Goal: Task Accomplishment & Management: Manage account settings

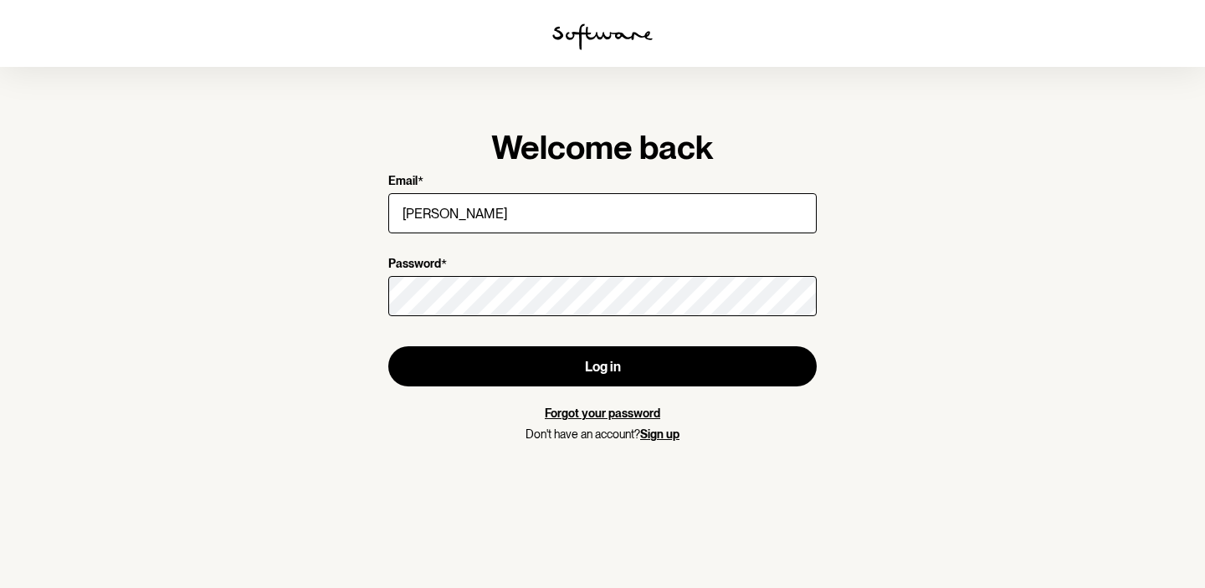
type input "[PERSON_NAME][EMAIL_ADDRESS][DOMAIN_NAME]"
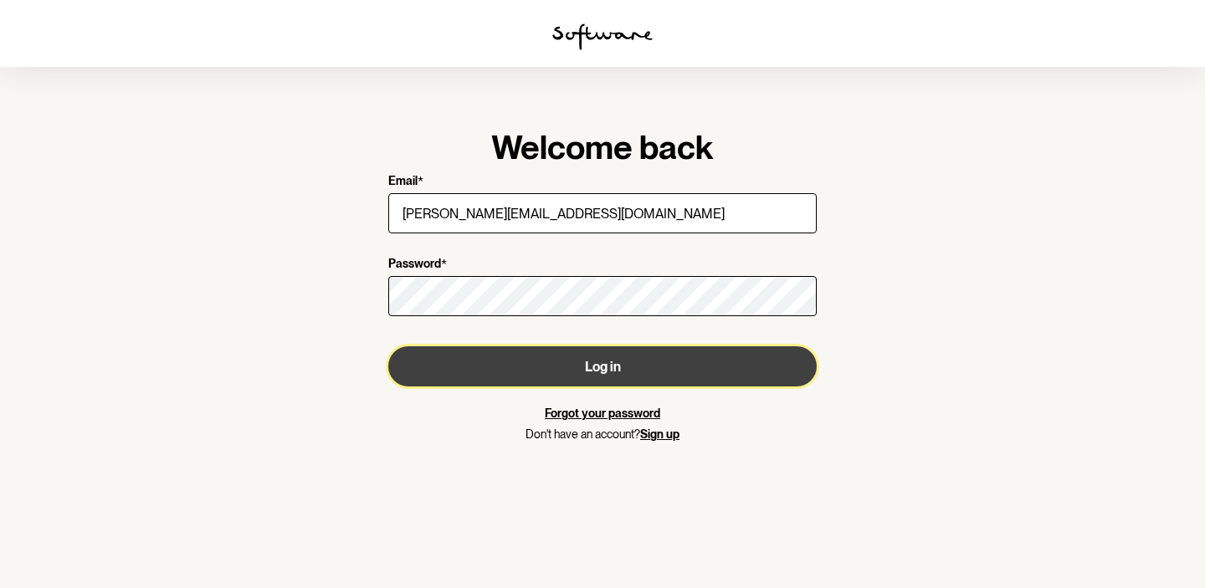
click at [597, 369] on button "Log in" at bounding box center [602, 367] width 429 height 40
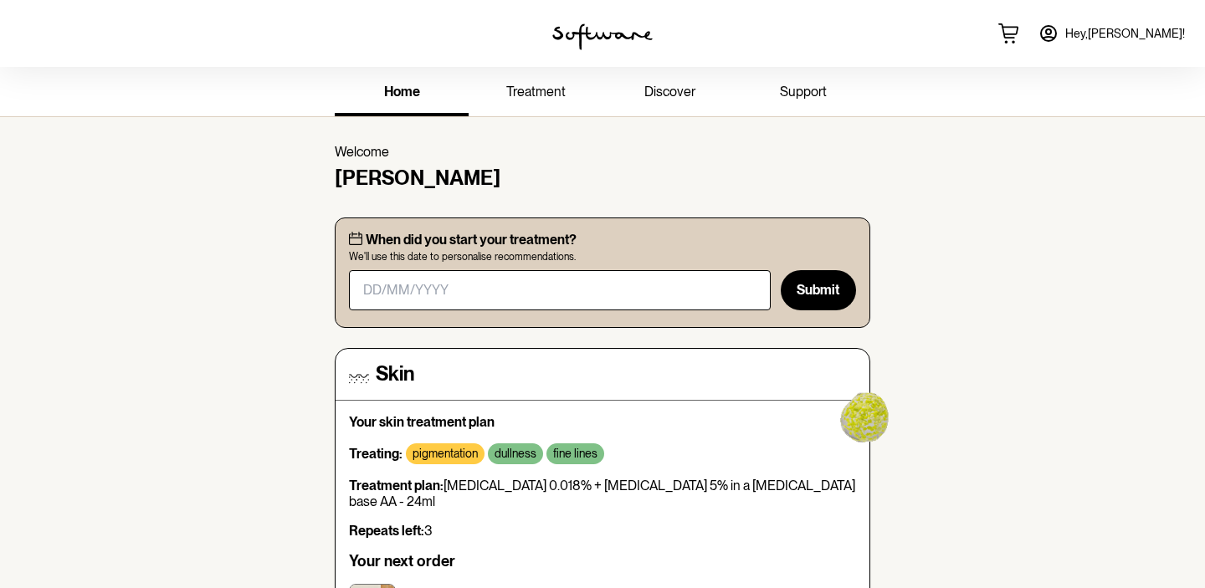
click at [542, 91] on span "treatment" at bounding box center [535, 92] width 59 height 16
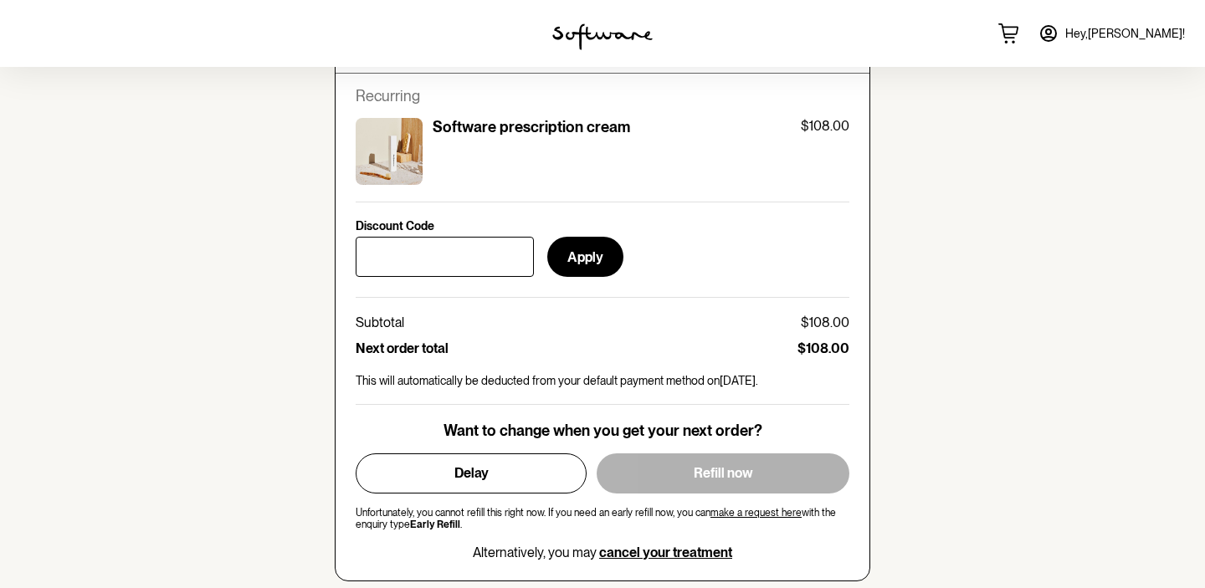
scroll to position [718, 0]
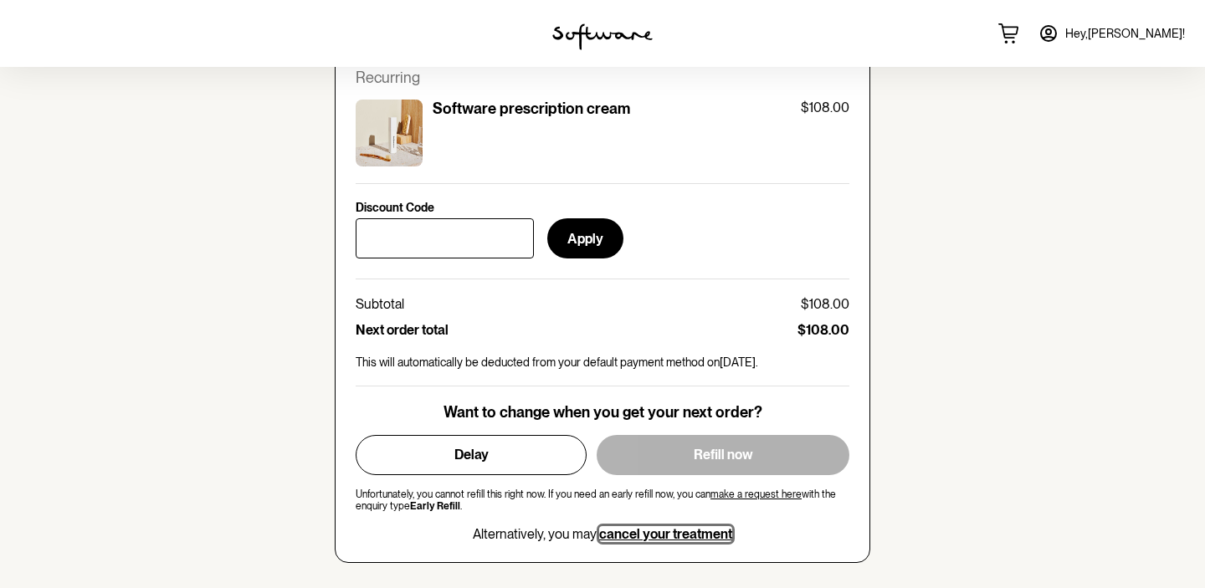
click at [639, 534] on span "cancel your treatment" at bounding box center [665, 535] width 133 height 16
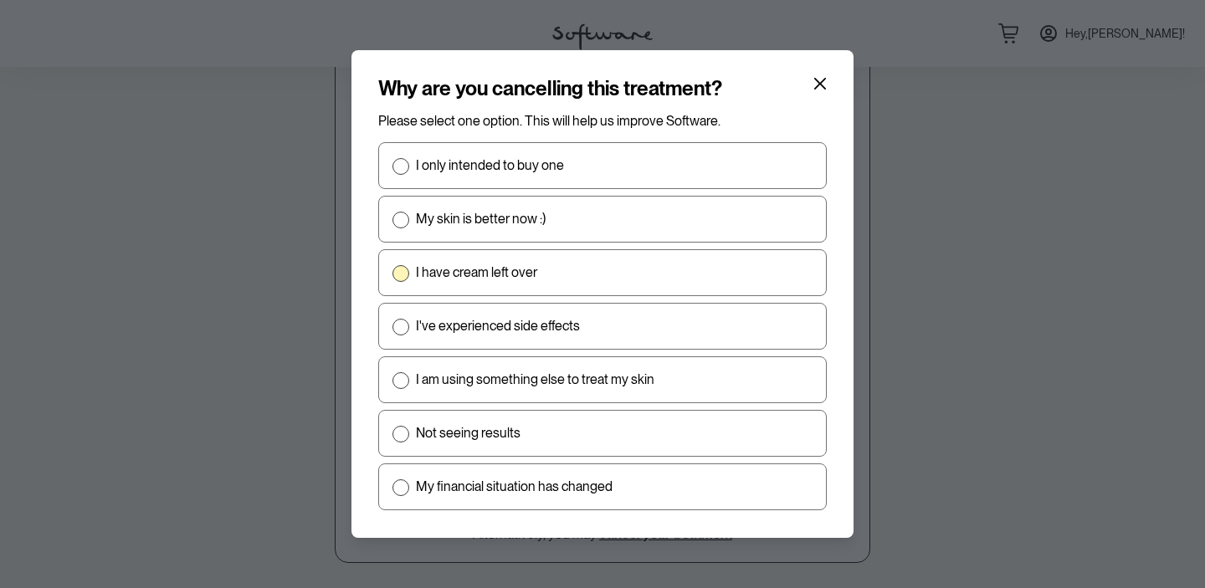
scroll to position [0, 0]
click at [401, 273] on span at bounding box center [401, 275] width 17 height 17
click at [393, 275] on input "I have cream left over" at bounding box center [392, 275] width 1 height 1
radio input "true"
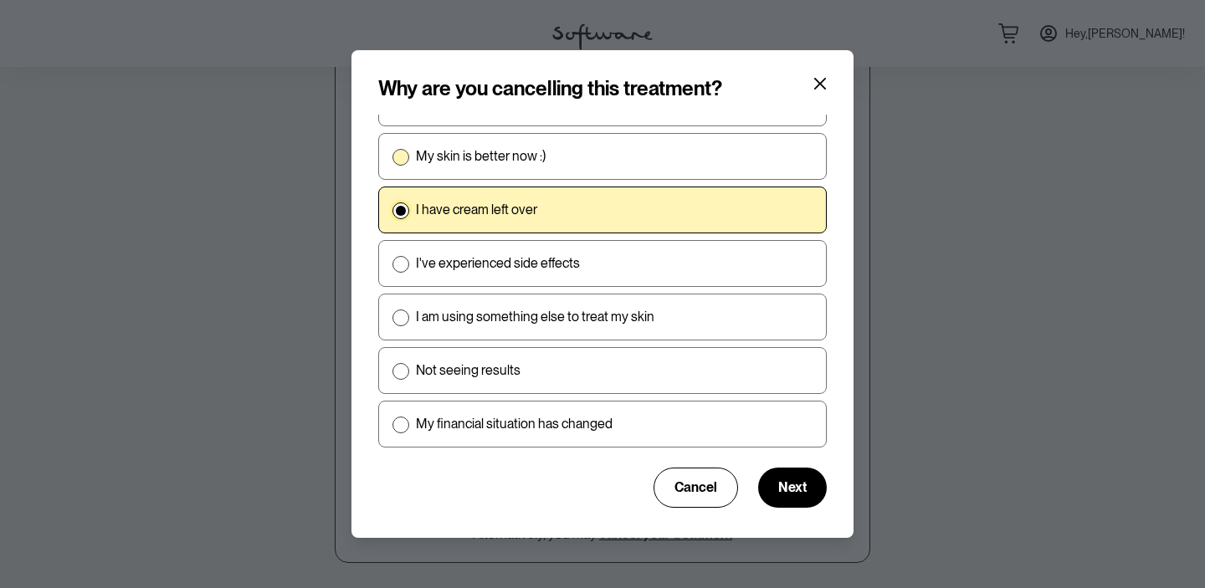
scroll to position [68, 0]
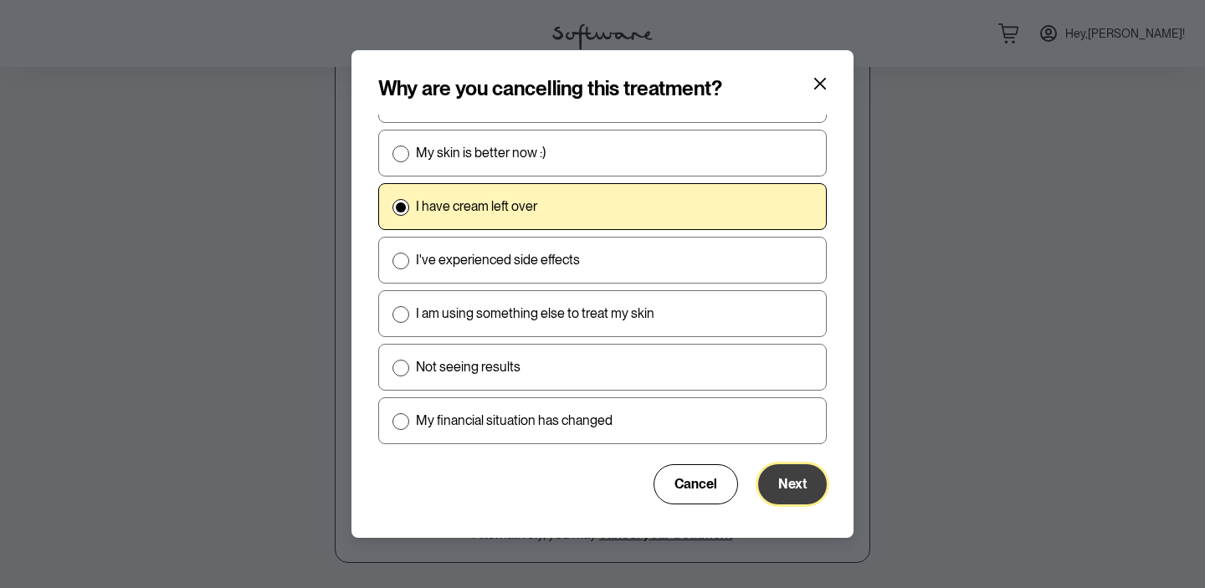
click at [792, 483] on span "Next" at bounding box center [793, 484] width 28 height 16
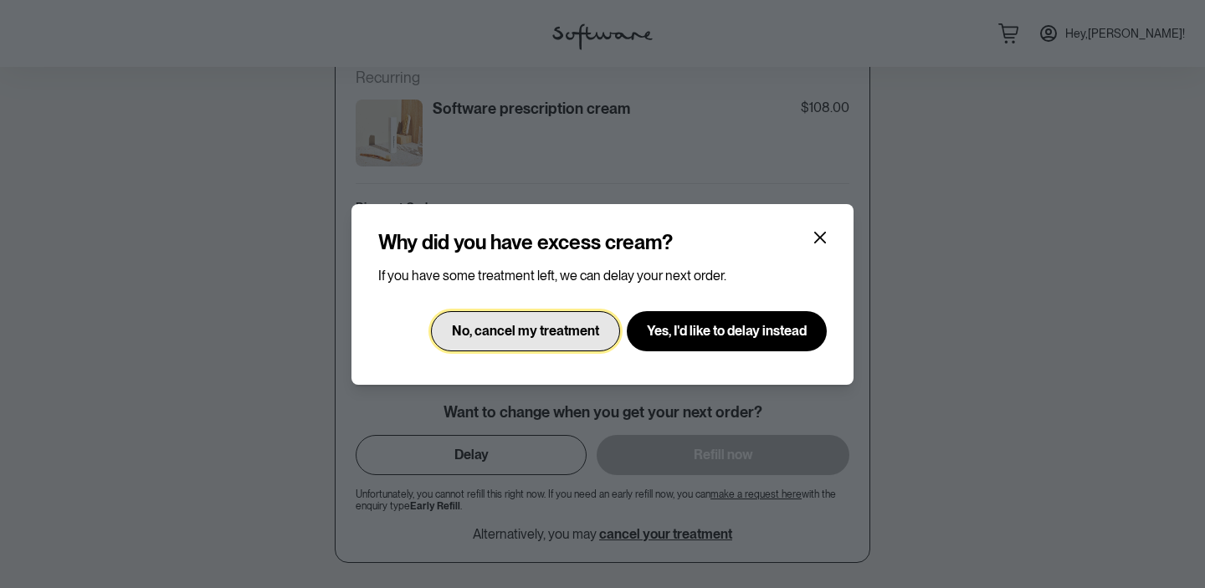
click at [568, 328] on span "No, cancel my treatment" at bounding box center [525, 331] width 147 height 16
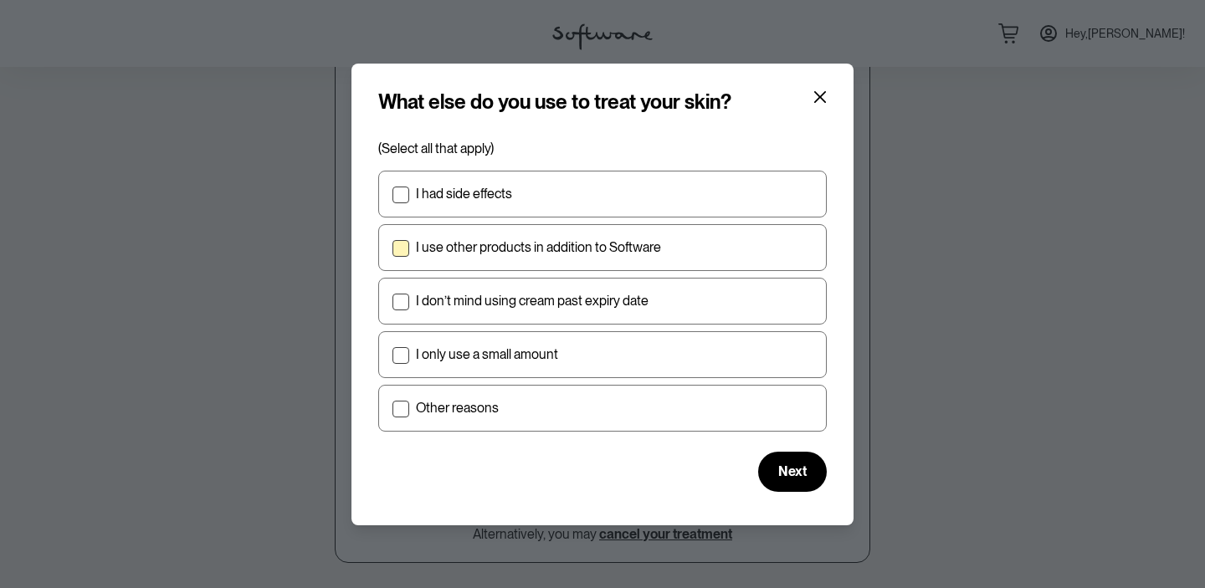
click at [401, 248] on span at bounding box center [401, 248] width 17 height 17
click at [393, 248] on input "I use other products in addition to Software" at bounding box center [392, 247] width 1 height 1
checkbox input "true"
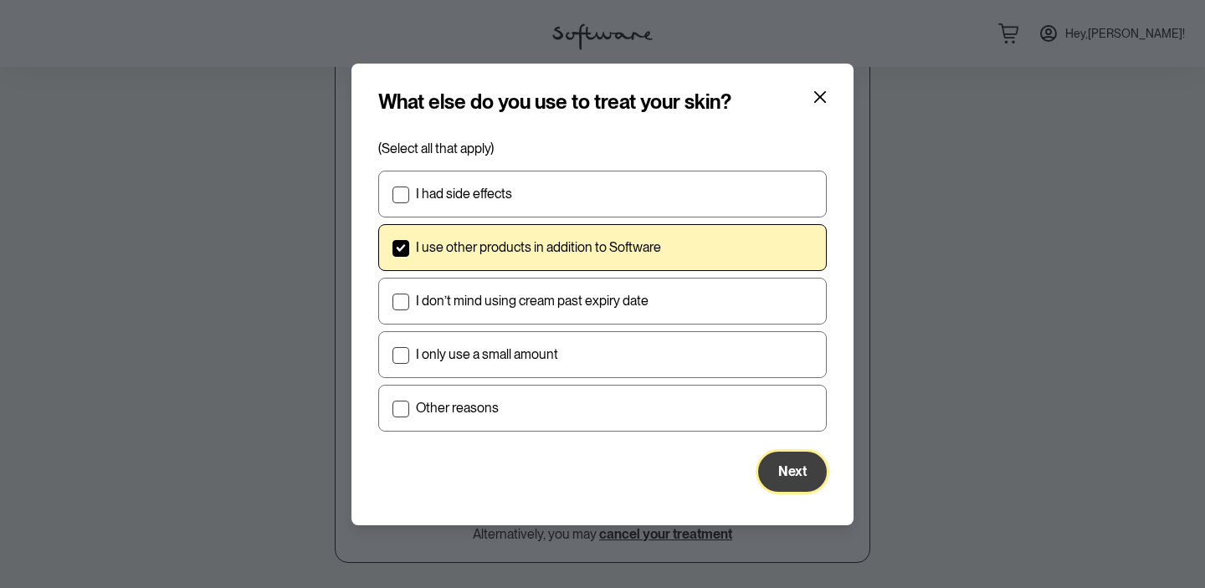
click at [786, 465] on span "Next" at bounding box center [793, 472] width 28 height 16
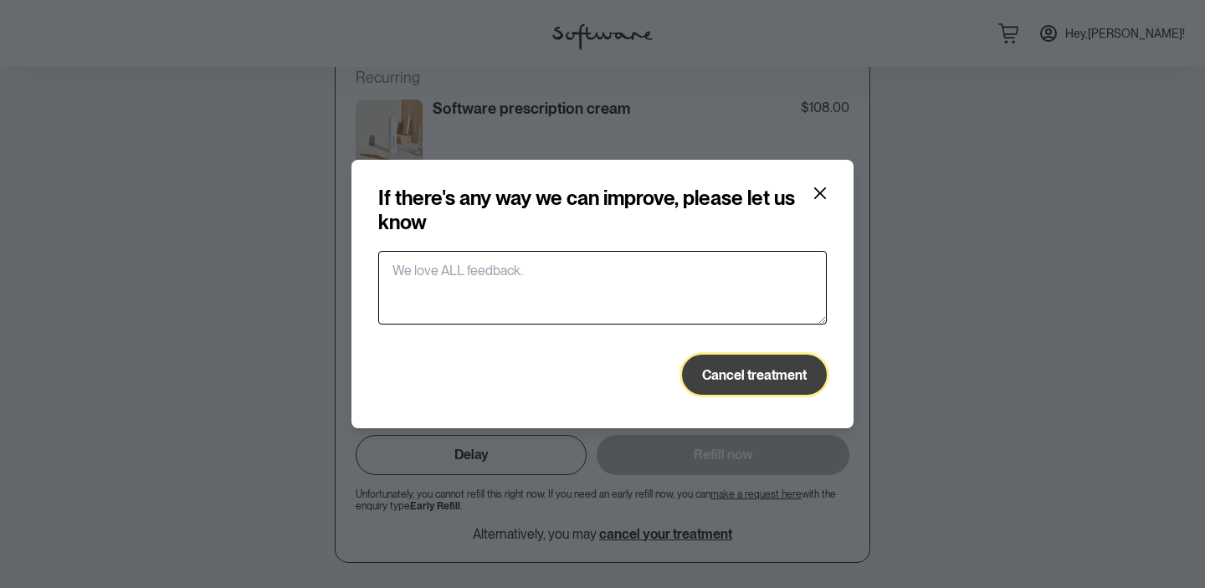
click at [743, 371] on span "Cancel treatment" at bounding box center [754, 375] width 105 height 16
